Goal: Task Accomplishment & Management: Manage account settings

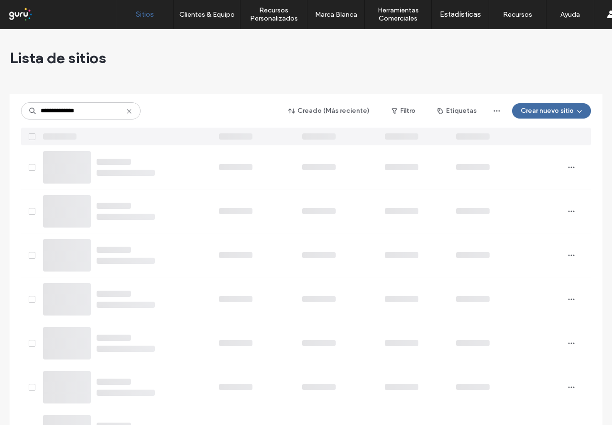
type input "**********"
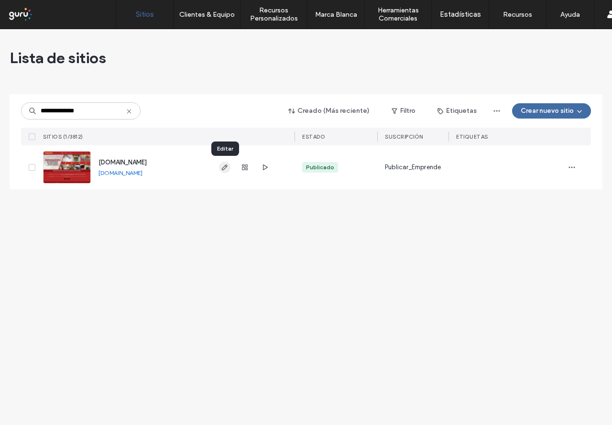
click at [222, 165] on icon "button" at bounding box center [225, 168] width 8 height 8
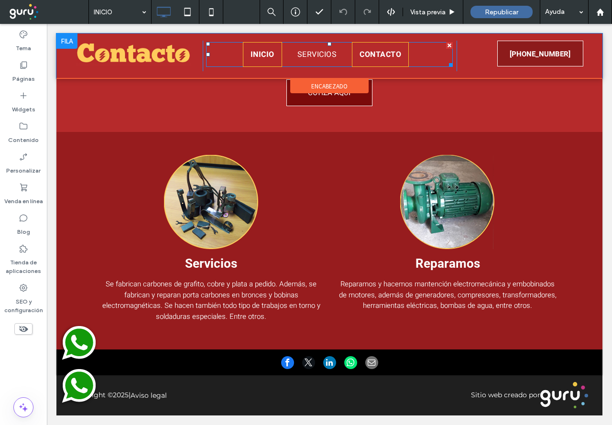
click at [373, 53] on span "CONTACTO" at bounding box center [381, 54] width 42 height 11
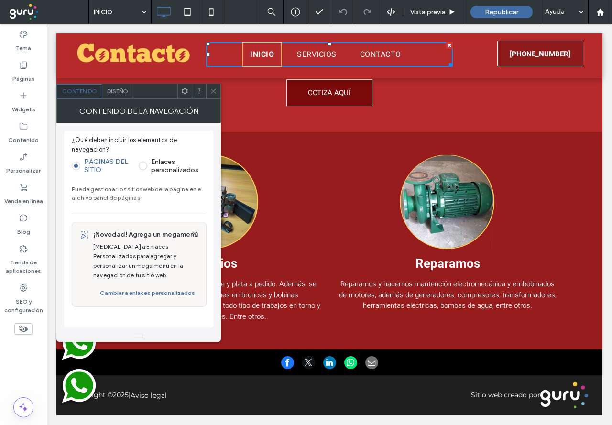
click at [457, 105] on div "Somos Contacto , una empresa familiar con más de 26 años de experiencia en repa…" at bounding box center [329, 63] width 459 height 96
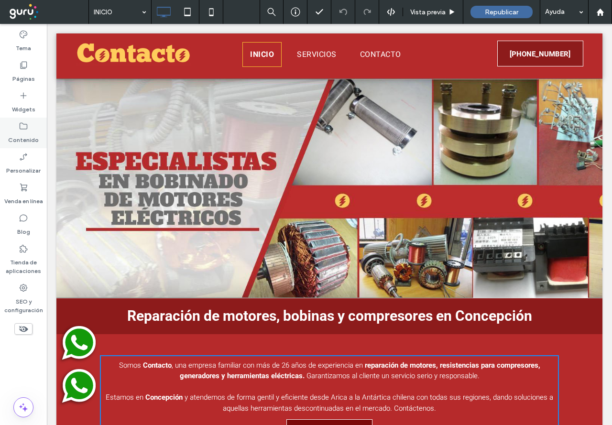
click at [19, 129] on icon at bounding box center [24, 126] width 10 height 10
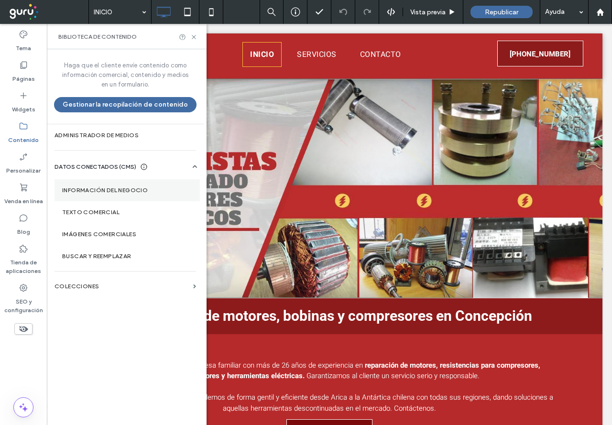
click at [114, 187] on label "Información del negocio" at bounding box center [127, 190] width 130 height 7
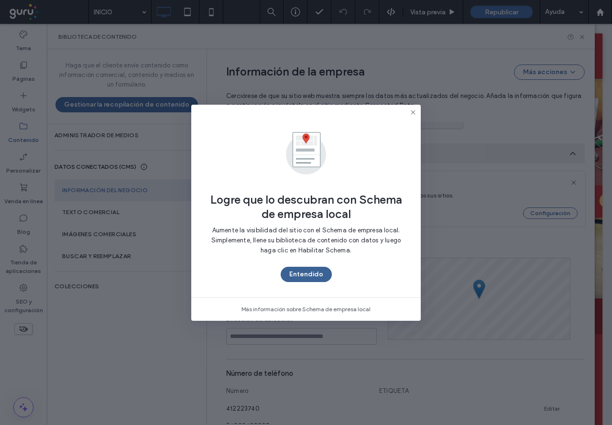
scroll to position [107, 0]
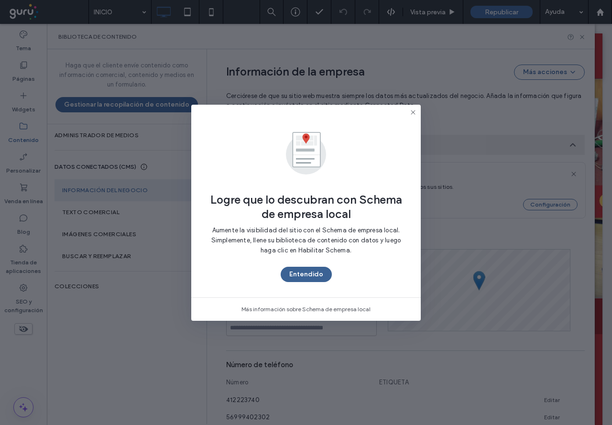
click at [290, 276] on button "Entendido" at bounding box center [306, 274] width 51 height 15
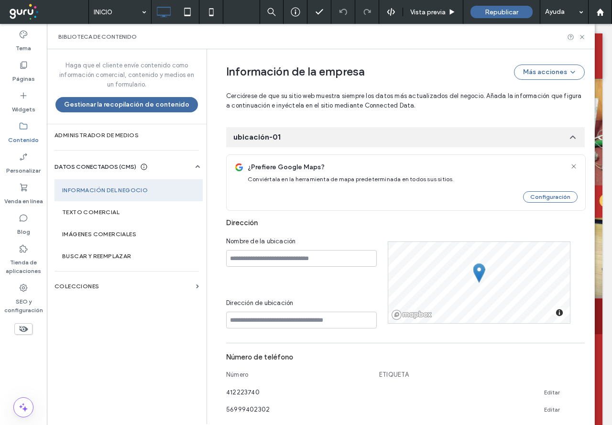
scroll to position [143, 0]
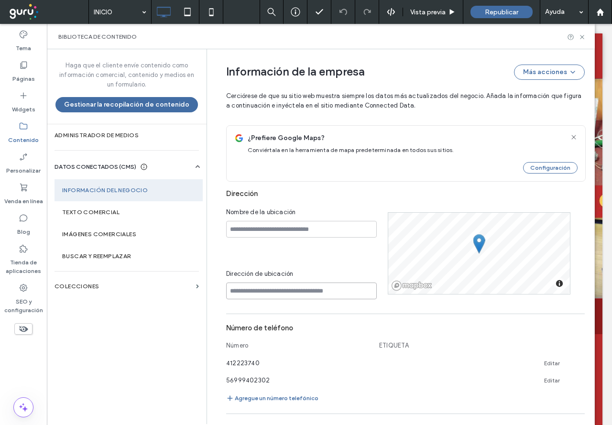
click at [277, 296] on input at bounding box center [301, 291] width 151 height 17
click at [249, 295] on input at bounding box center [301, 291] width 151 height 17
paste input "**********"
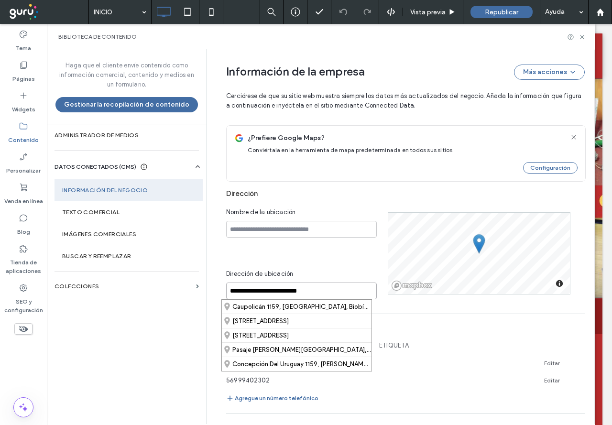
type input "**********"
click at [347, 308] on div "Caupolicán 1159, [GEOGRAPHIC_DATA], Biobío 4030000, [GEOGRAPHIC_DATA]" at bounding box center [297, 307] width 150 height 14
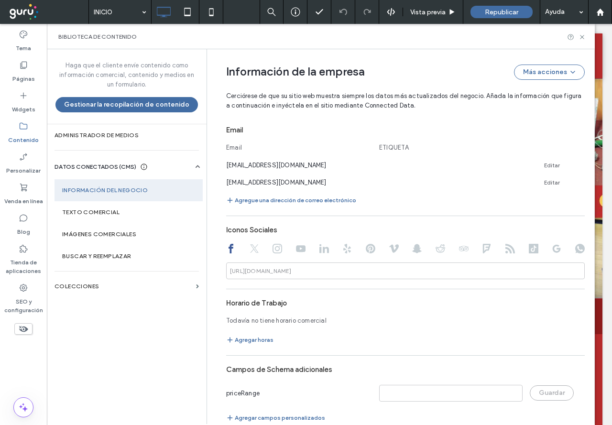
scroll to position [458, 0]
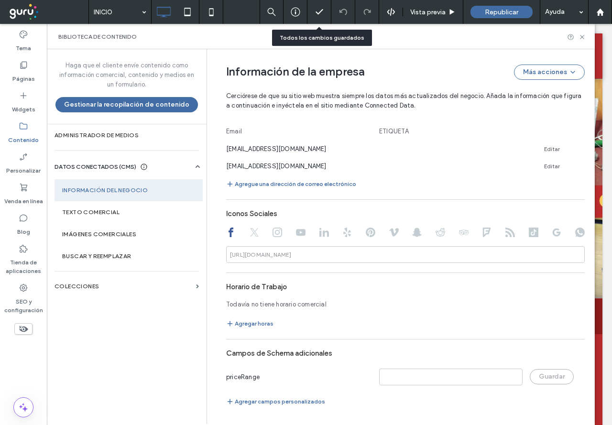
click at [315, 9] on icon at bounding box center [320, 12] width 10 height 10
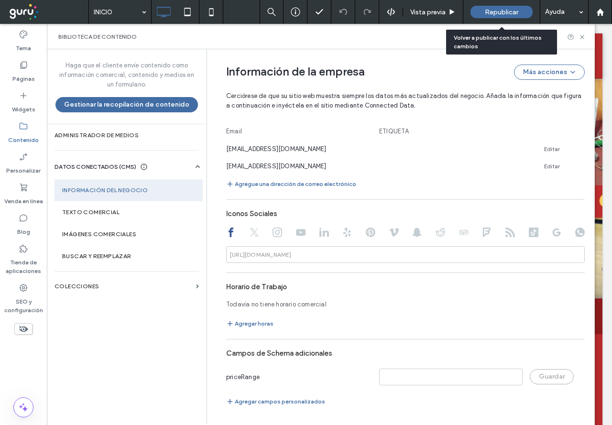
click at [501, 10] on span "Republicar" at bounding box center [501, 12] width 33 height 8
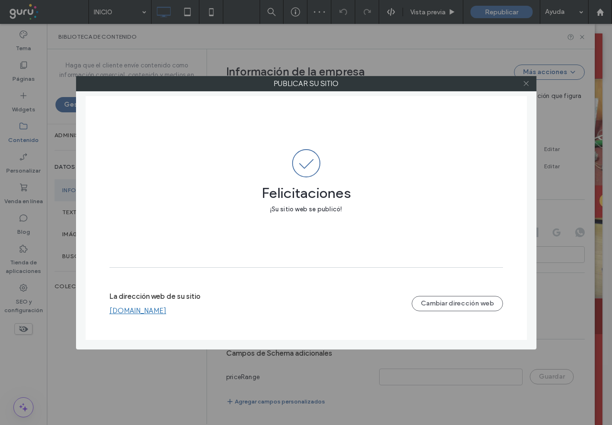
click at [525, 85] on icon at bounding box center [526, 83] width 7 height 7
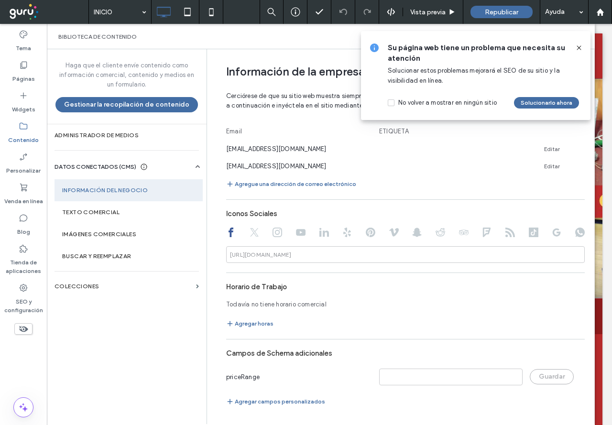
click at [580, 45] on icon at bounding box center [579, 48] width 8 height 8
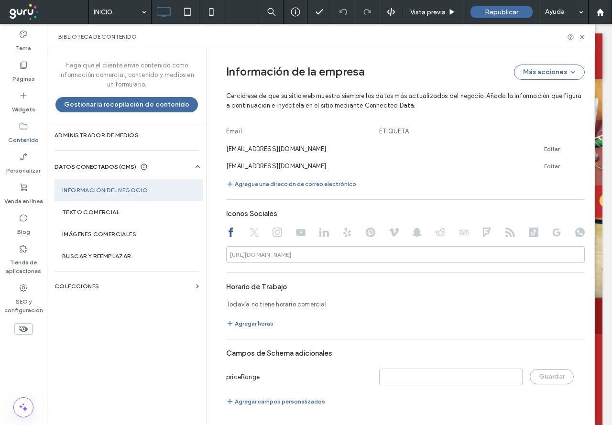
click at [584, 33] on div "Biblioteca de contenido" at bounding box center [321, 36] width 548 height 25
click at [584, 36] on icon at bounding box center [582, 36] width 7 height 7
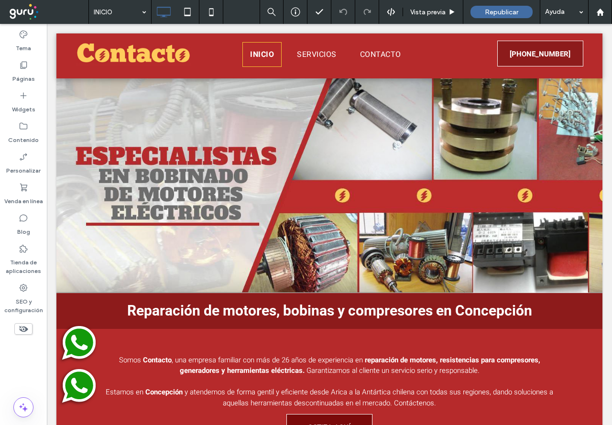
scroll to position [0, 0]
